Goal: Task Accomplishment & Management: Manage account settings

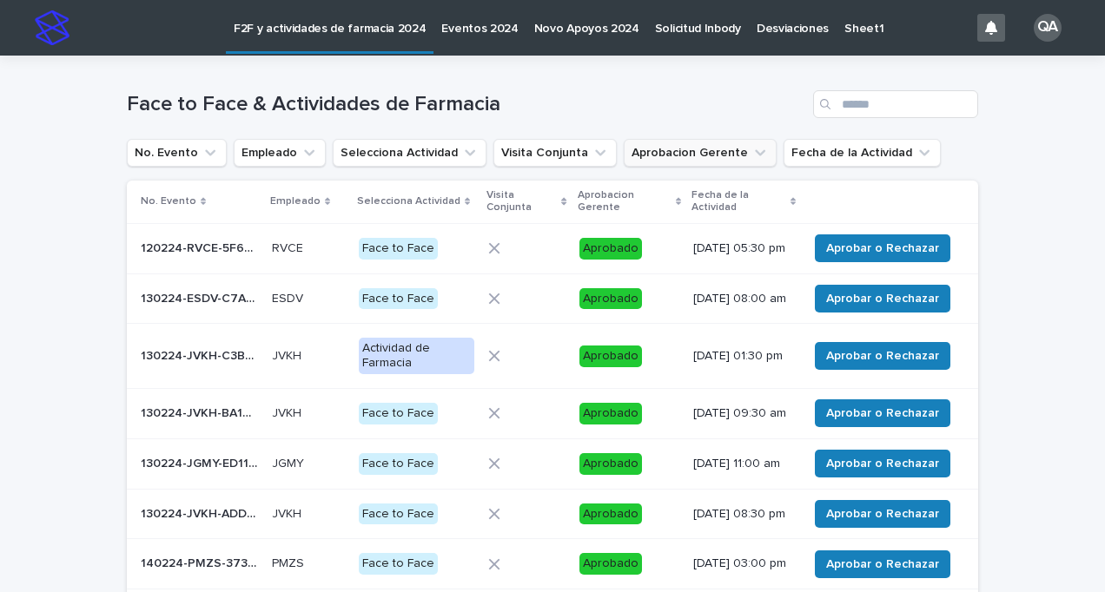
click at [751, 153] on icon "Aprobacion Gerente" at bounding box center [759, 152] width 17 height 17
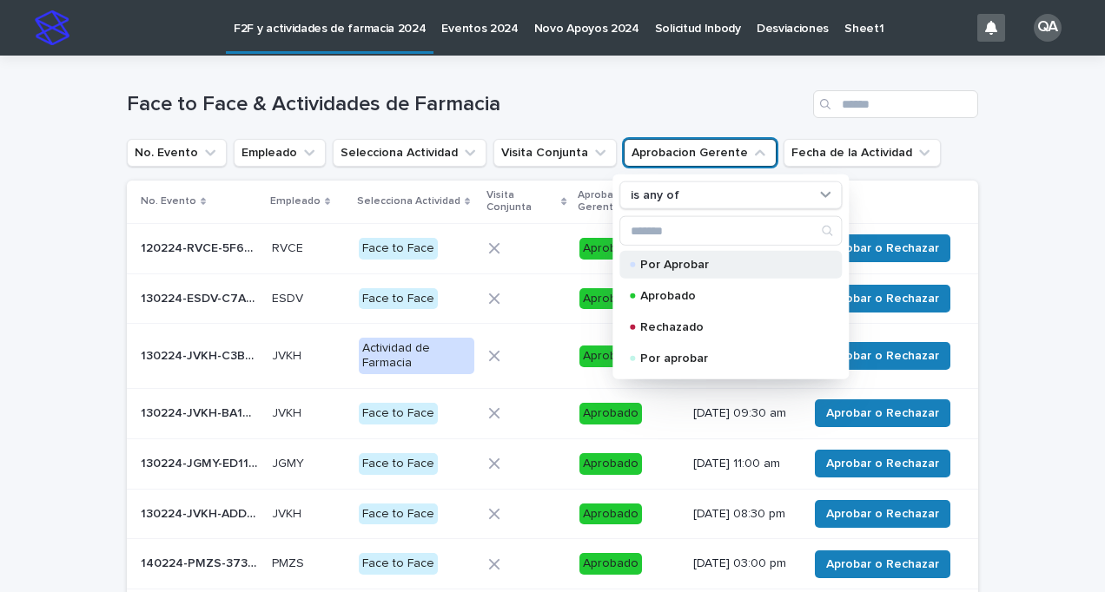
click at [672, 269] on div "Por Aprobar" at bounding box center [730, 265] width 222 height 28
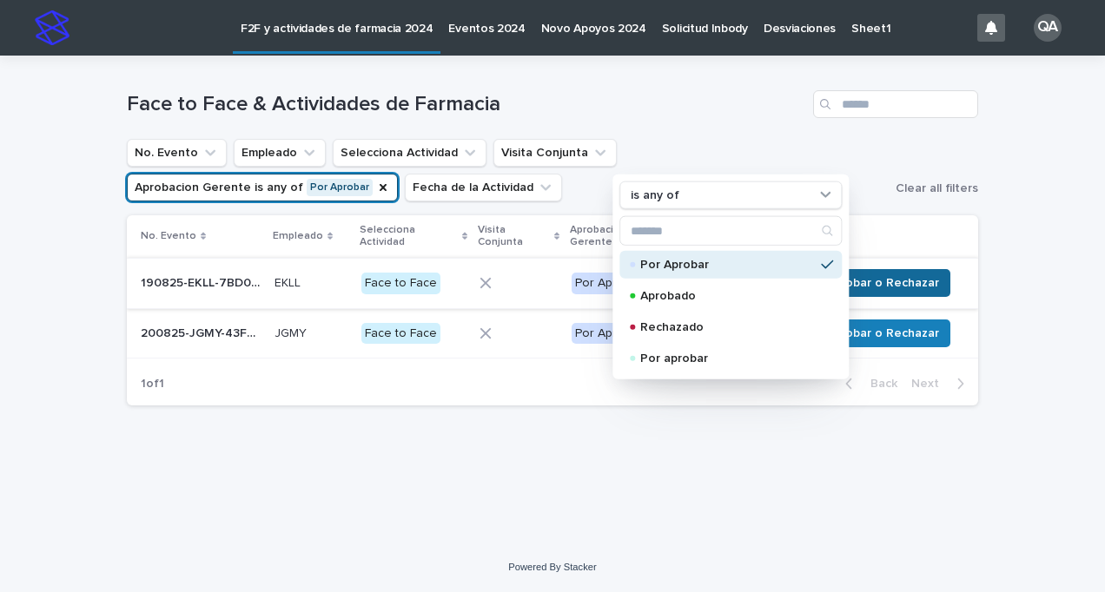
click at [879, 284] on span "Aprobar o Rechazar" at bounding box center [882, 282] width 113 height 17
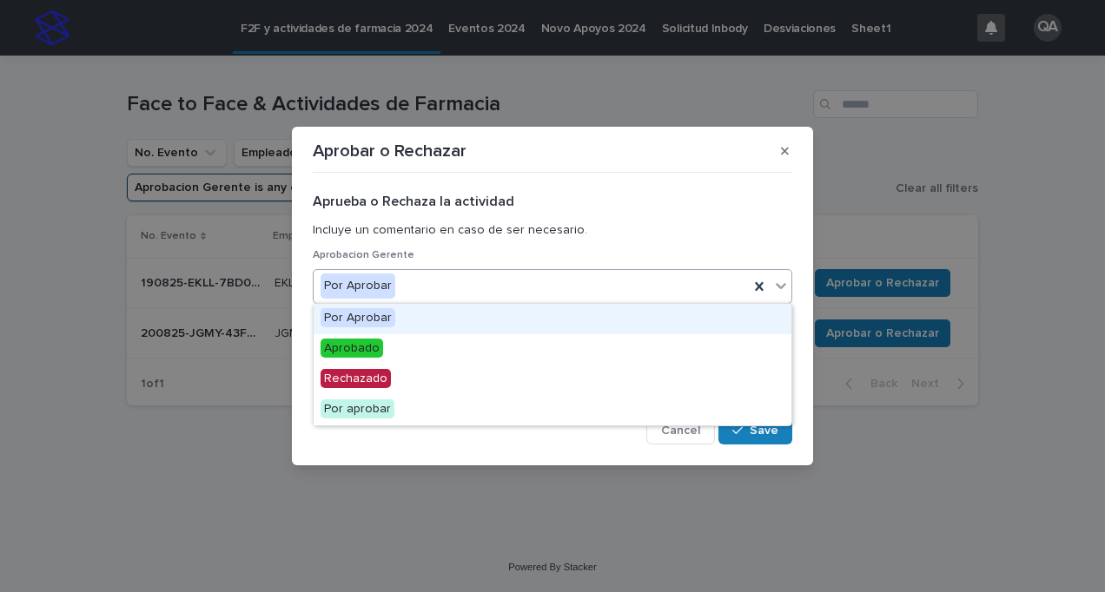
click at [775, 289] on icon at bounding box center [780, 285] width 17 height 17
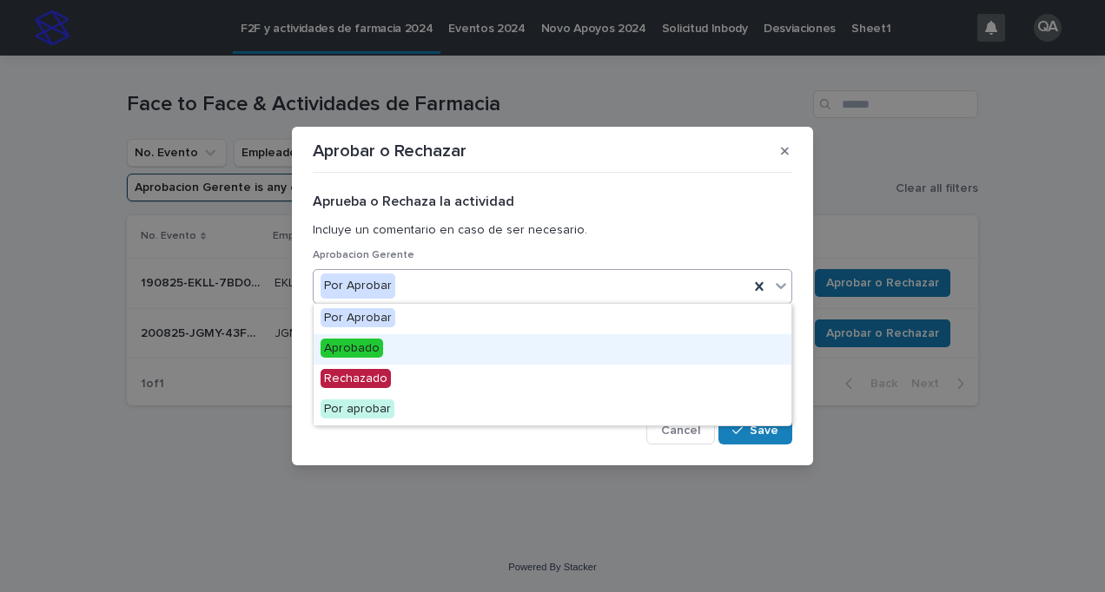
click at [674, 348] on div "Aprobado" at bounding box center [552, 349] width 478 height 30
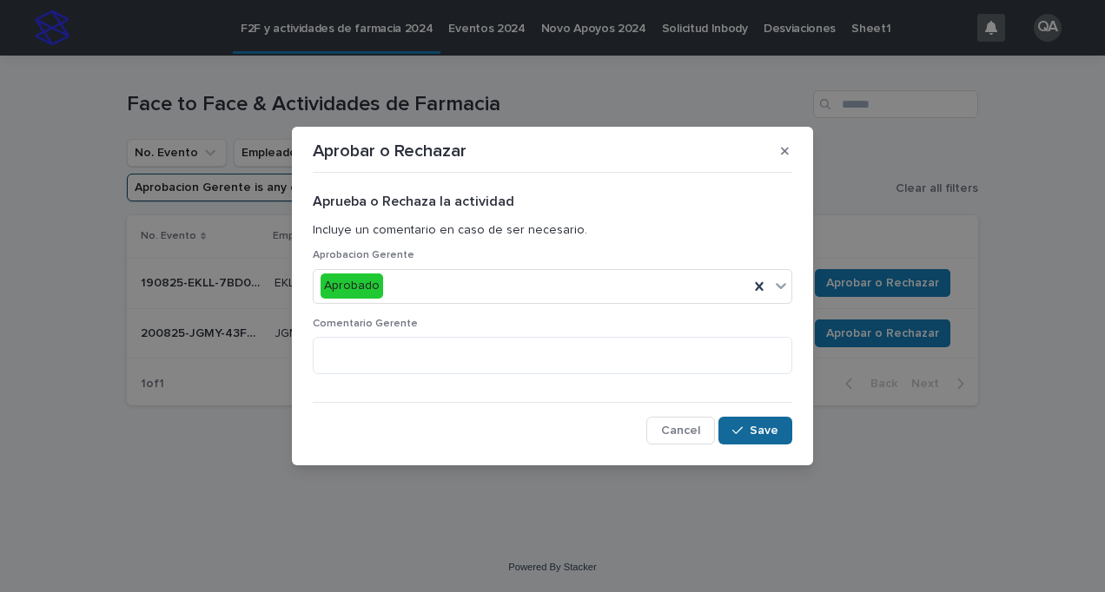
click at [776, 427] on span "Save" at bounding box center [763, 431] width 29 height 12
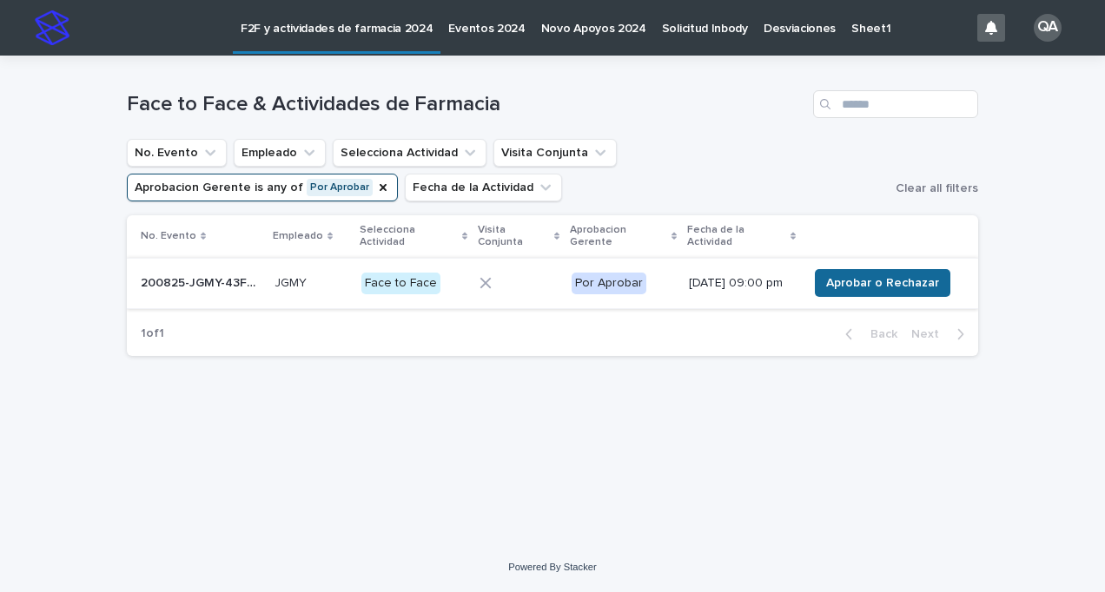
click at [875, 286] on span "Aprobar o Rechazar" at bounding box center [882, 282] width 113 height 17
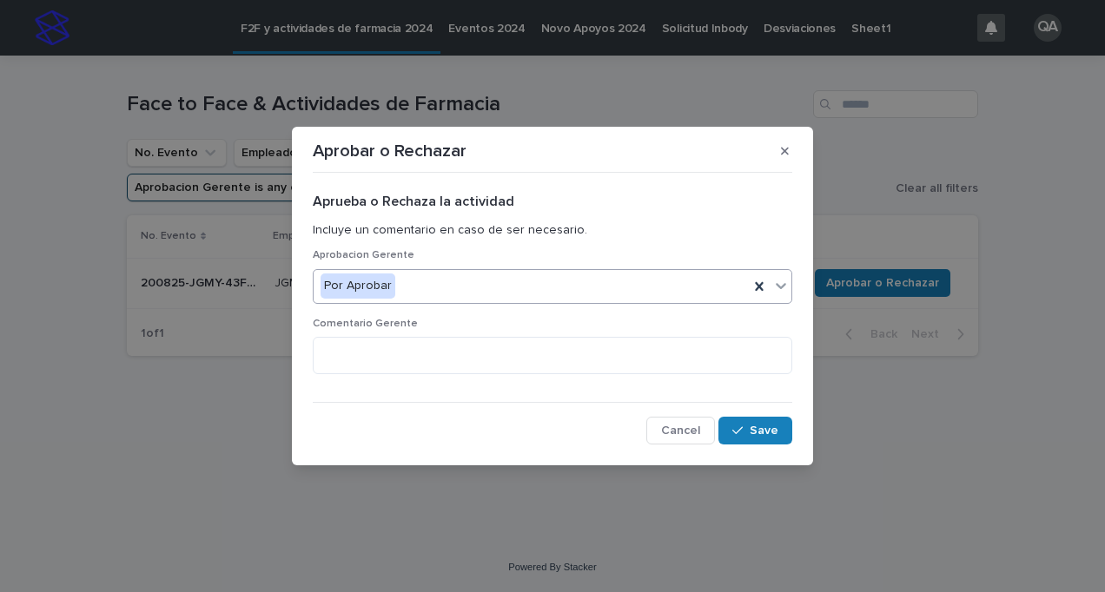
click at [778, 283] on icon at bounding box center [780, 285] width 17 height 17
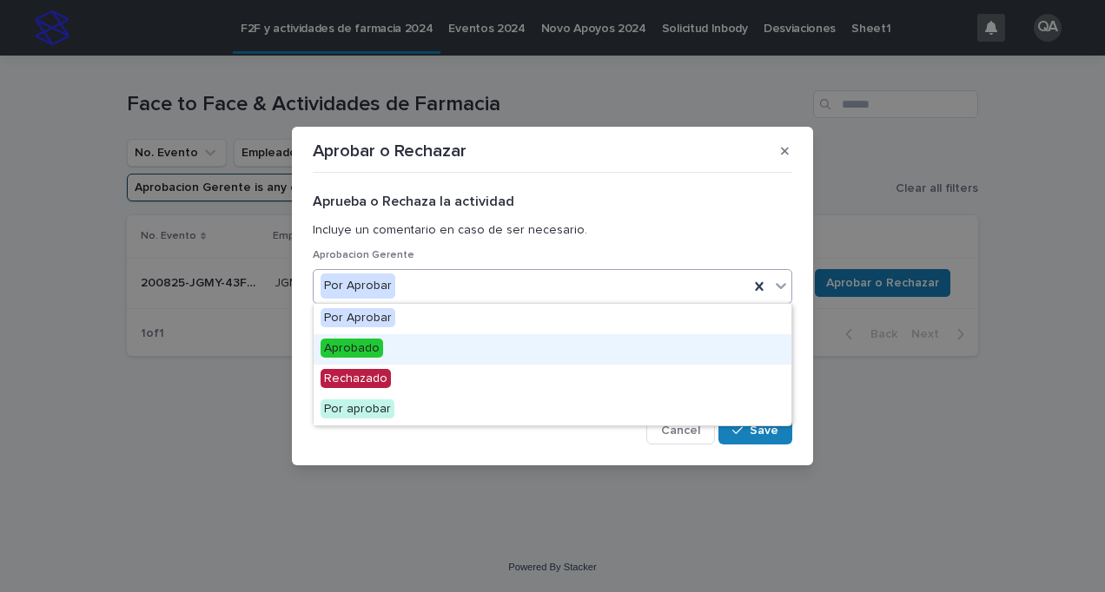
click at [632, 345] on div "Aprobado" at bounding box center [552, 349] width 478 height 30
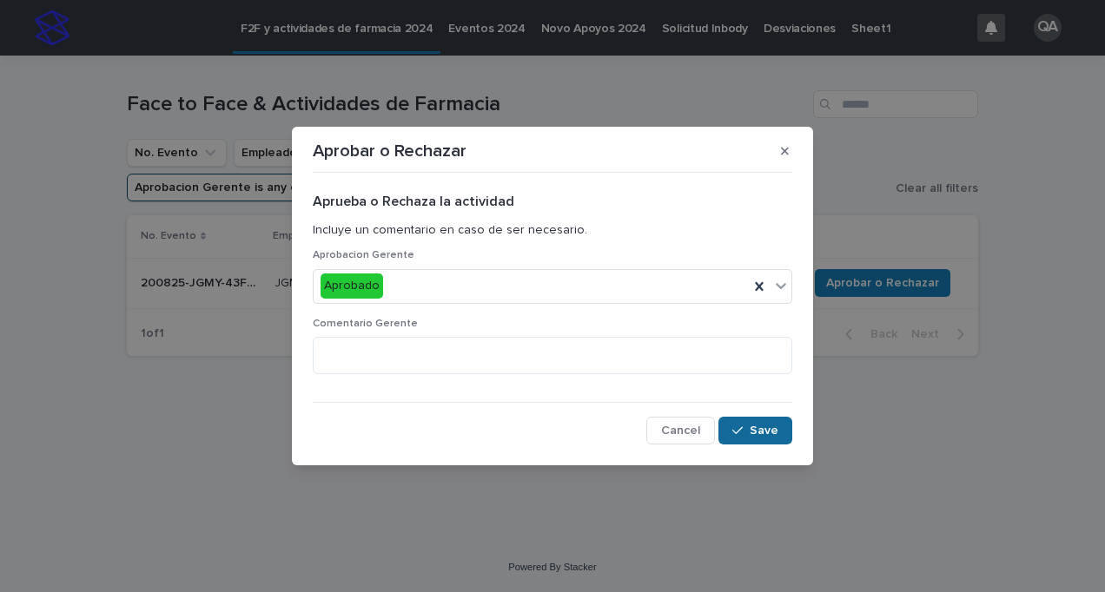
click at [730, 426] on button "Save" at bounding box center [755, 431] width 74 height 28
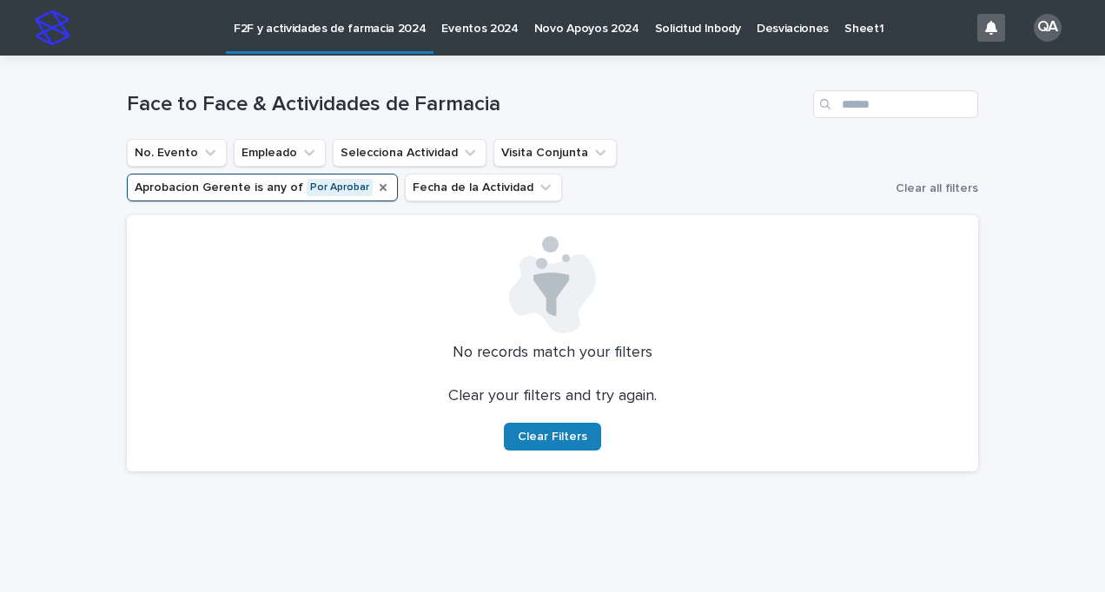
click at [390, 181] on icon "Aprobacion Gerente" at bounding box center [383, 188] width 14 height 14
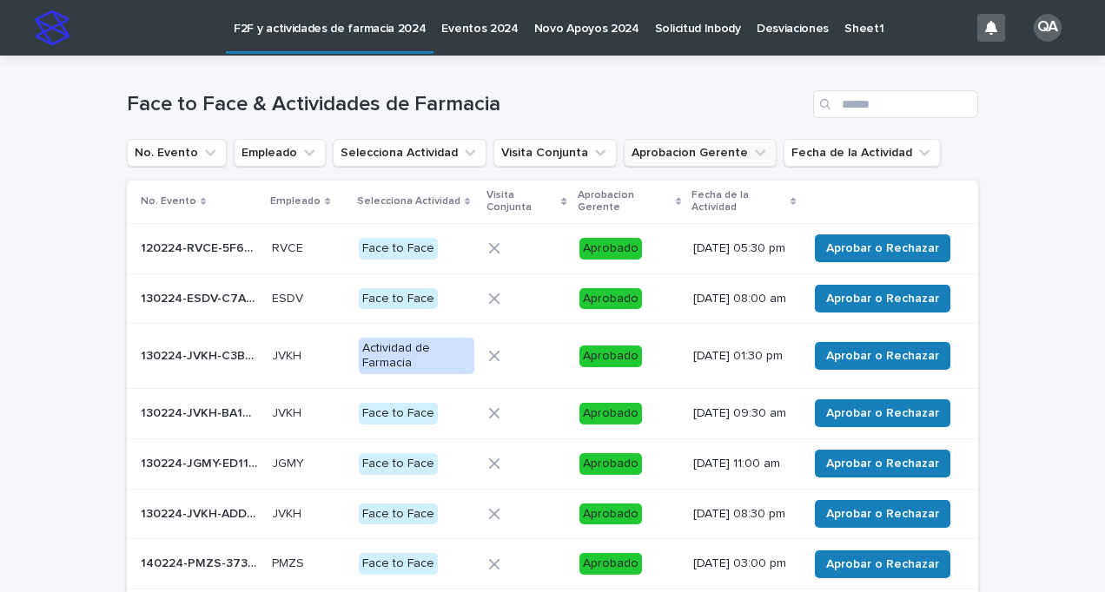
click at [755, 151] on icon "Aprobacion Gerente" at bounding box center [760, 153] width 10 height 6
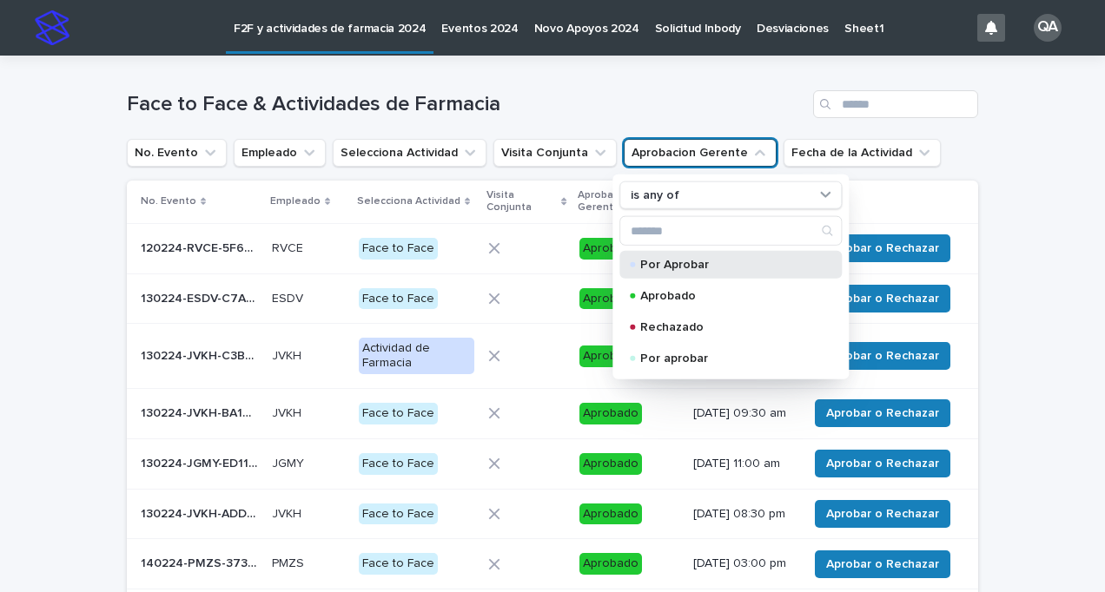
click at [658, 267] on p "Por Aprobar" at bounding box center [727, 265] width 174 height 12
